Goal: Transaction & Acquisition: Obtain resource

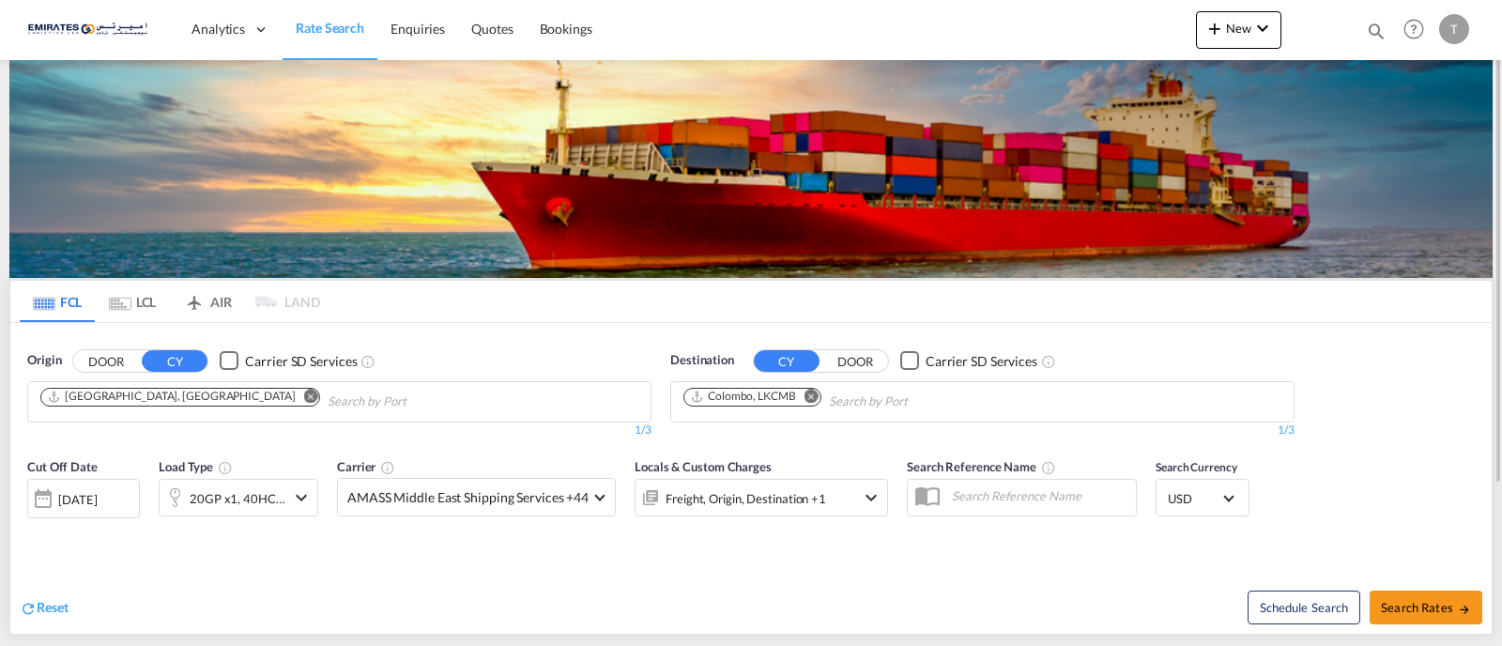
click at [810, 396] on md-icon "Remove" at bounding box center [812, 396] width 14 height 14
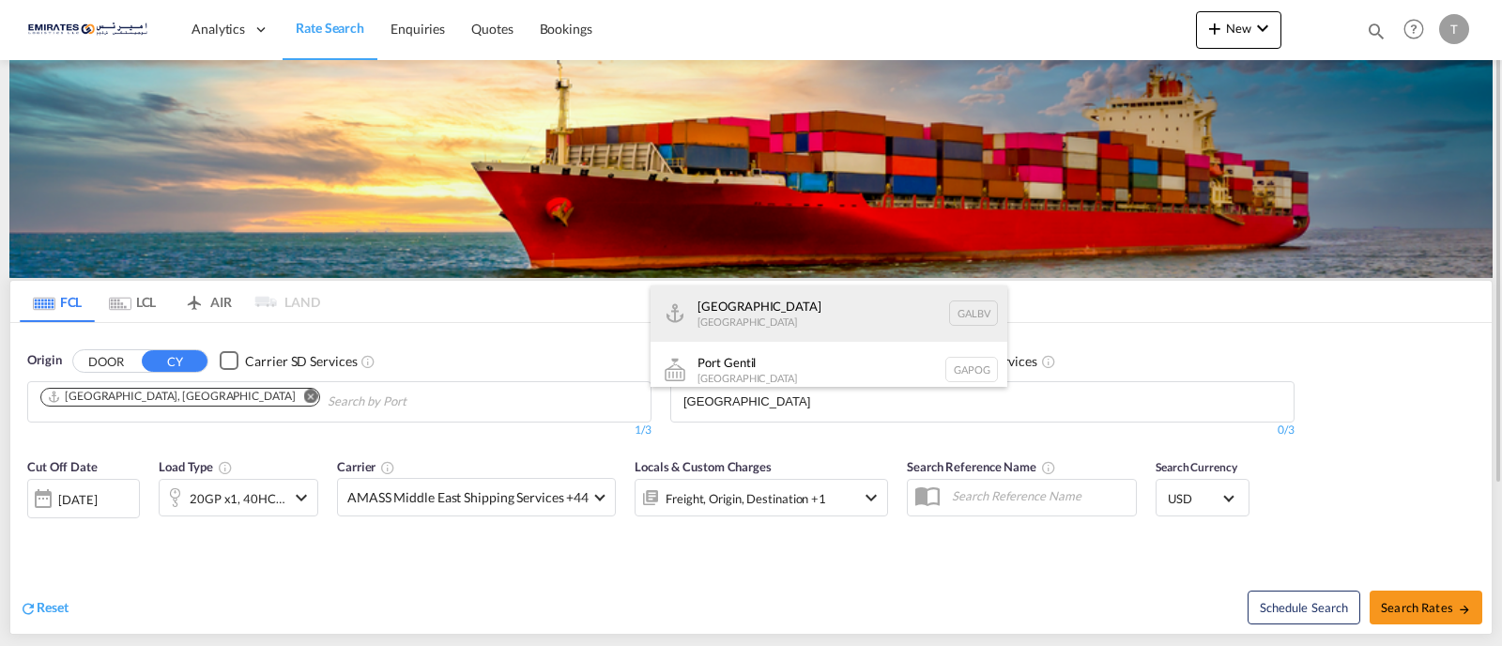
type input "[GEOGRAPHIC_DATA]"
click at [777, 312] on div "Libreville [GEOGRAPHIC_DATA] GALBV" at bounding box center [829, 313] width 357 height 56
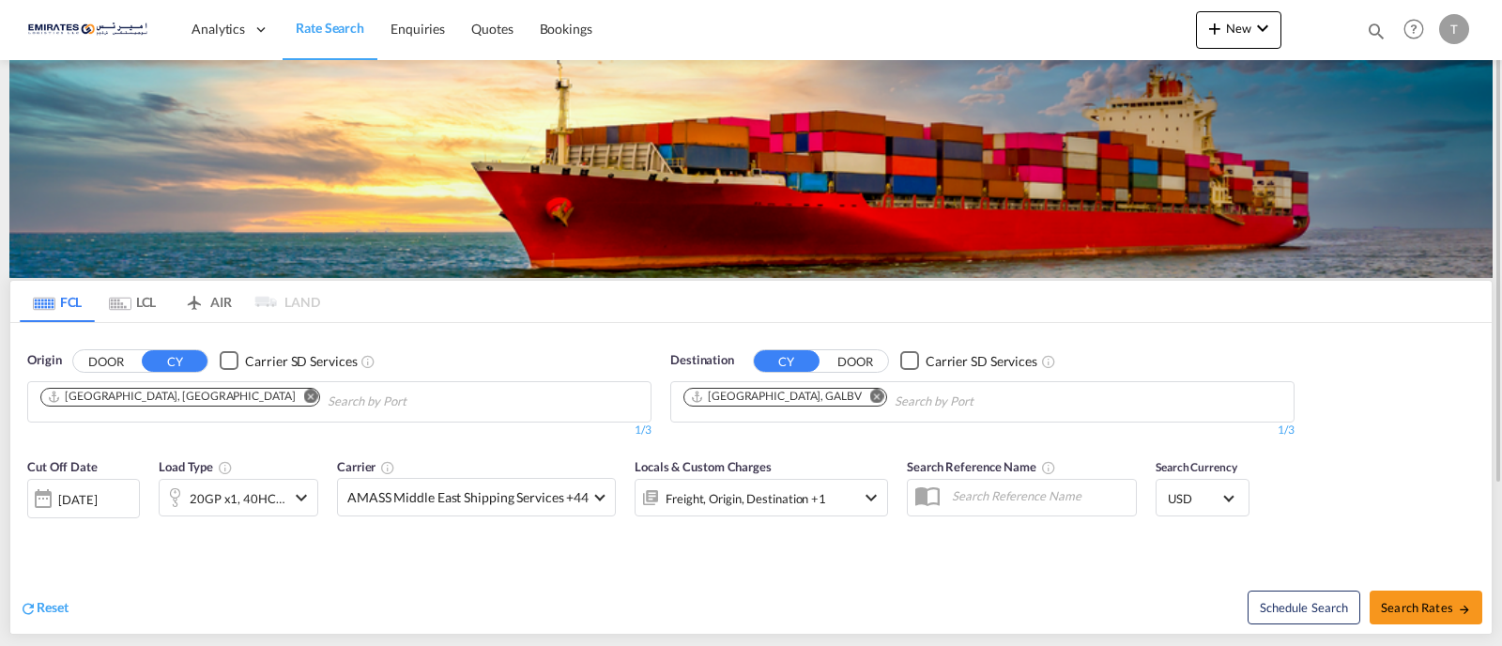
click at [870, 395] on md-icon "Remove" at bounding box center [877, 396] width 14 height 14
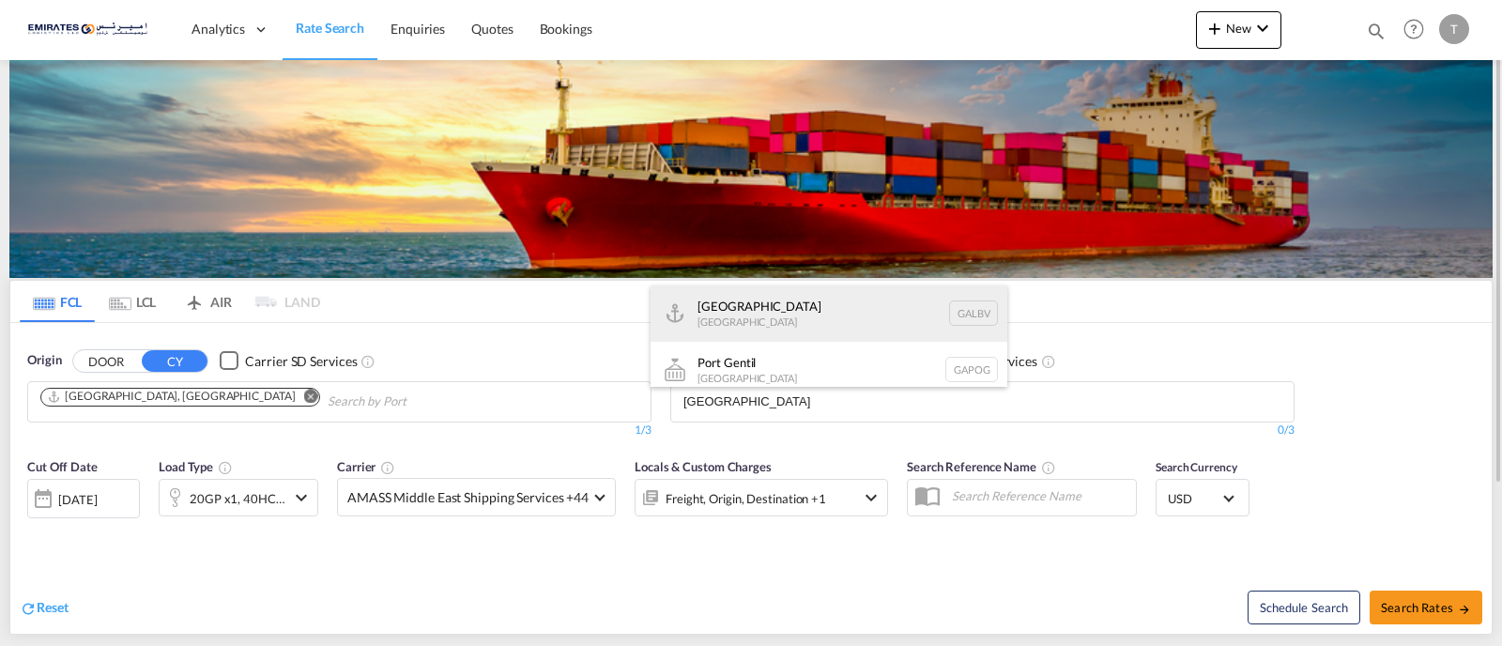
type input "[GEOGRAPHIC_DATA]"
click at [732, 313] on div "Libreville [GEOGRAPHIC_DATA] GALBV" at bounding box center [829, 313] width 357 height 56
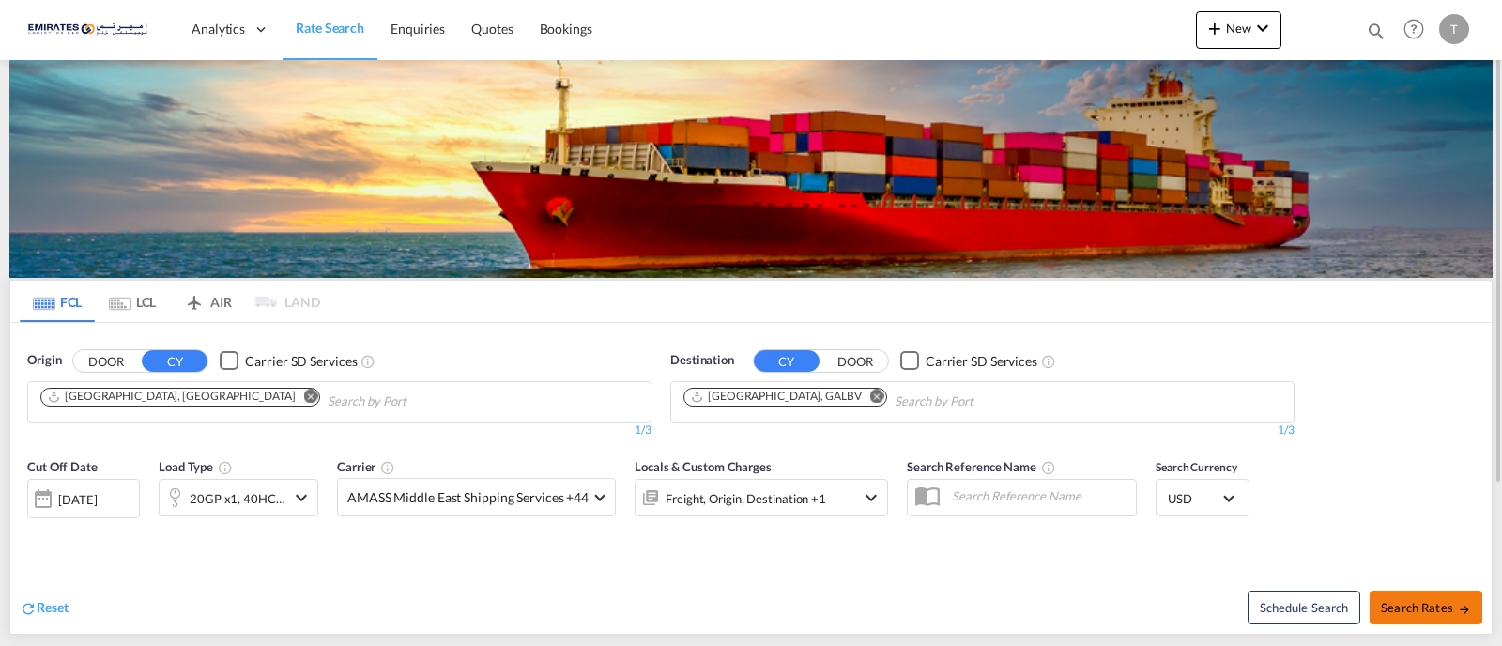
click at [1414, 608] on span "Search Rates" at bounding box center [1426, 607] width 90 height 15
type input "AEJEA to GALBV / [DATE]"
